Goal: Entertainment & Leisure: Consume media (video, audio)

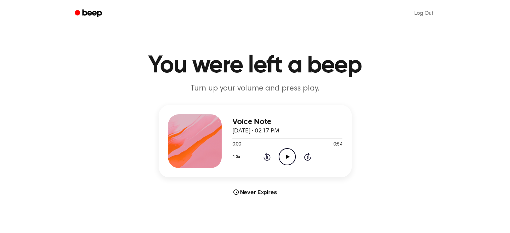
click at [289, 155] on icon "Play Audio" at bounding box center [287, 156] width 17 height 17
click at [289, 151] on icon "Pause Audio" at bounding box center [287, 156] width 17 height 17
click at [291, 155] on icon "Play Audio" at bounding box center [287, 156] width 17 height 17
click at [293, 157] on icon "Pause Audio" at bounding box center [287, 156] width 17 height 17
click at [287, 156] on icon at bounding box center [288, 157] width 4 height 4
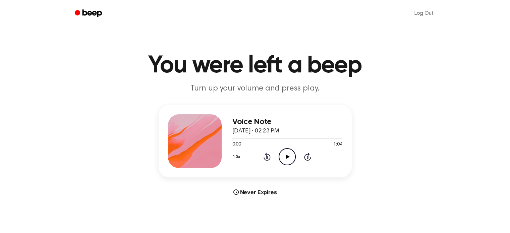
click at [291, 155] on icon "Play Audio" at bounding box center [287, 156] width 17 height 17
click at [291, 154] on icon "Pause Audio" at bounding box center [287, 156] width 17 height 17
click at [291, 152] on icon "Play Audio" at bounding box center [287, 156] width 17 height 17
click at [289, 151] on icon "Pause Audio" at bounding box center [287, 156] width 17 height 17
click at [286, 157] on icon "Play Audio" at bounding box center [287, 156] width 17 height 17
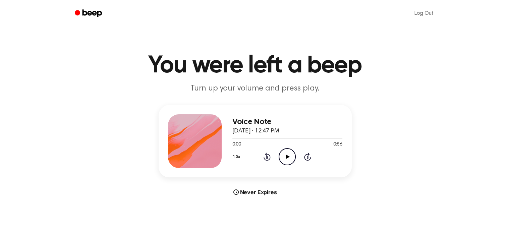
click at [285, 151] on icon "Play Audio" at bounding box center [287, 156] width 17 height 17
click at [288, 157] on icon at bounding box center [287, 157] width 3 height 4
click at [290, 155] on icon "Play Audio" at bounding box center [287, 156] width 17 height 17
click at [289, 154] on icon "Play Audio" at bounding box center [287, 156] width 17 height 17
